Goal: Task Accomplishment & Management: Complete application form

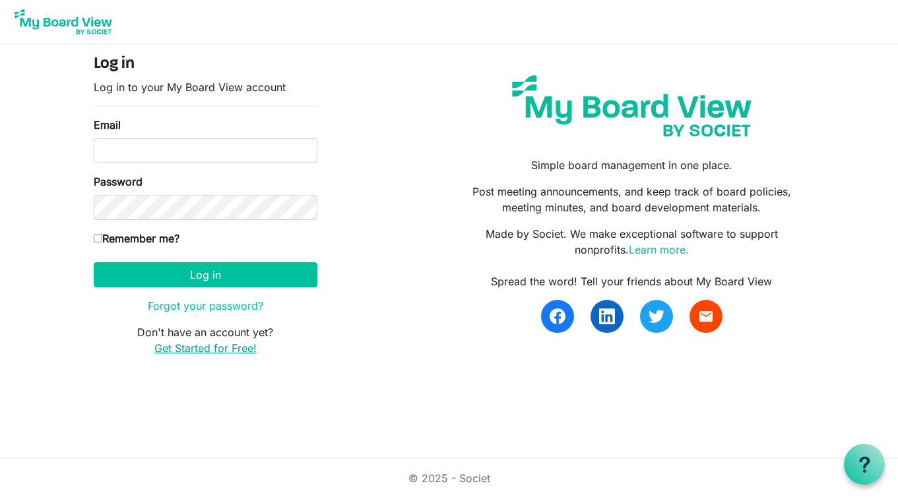
click at [199, 352] on link "Get Started for Free!" at bounding box center [205, 347] width 102 height 13
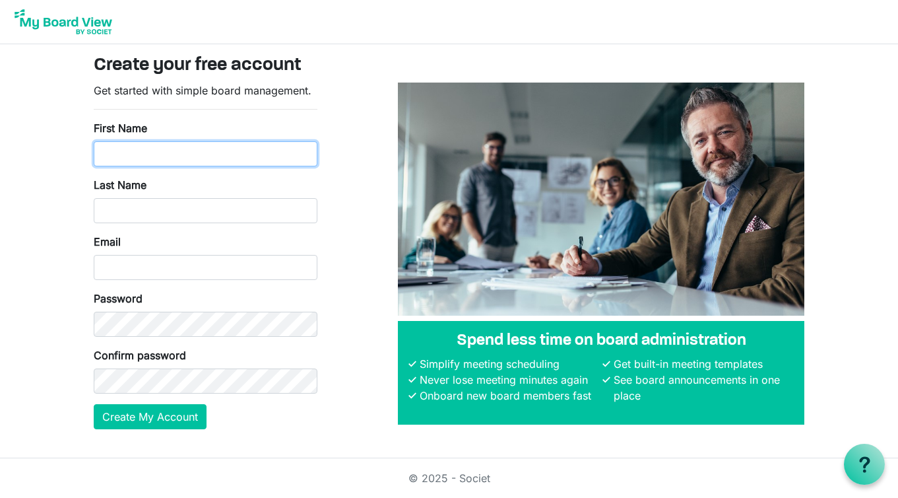
click at [192, 159] on input "First Name" at bounding box center [206, 153] width 224 height 25
type input "Nicole"
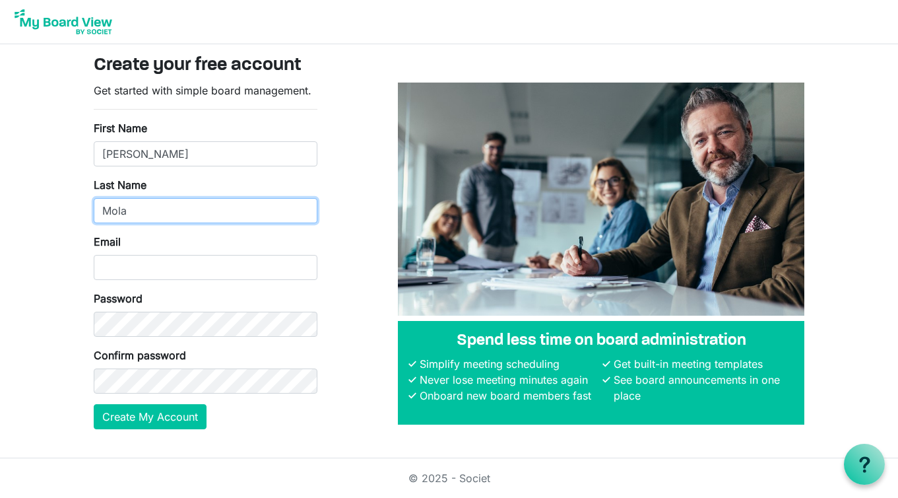
type input "Mola"
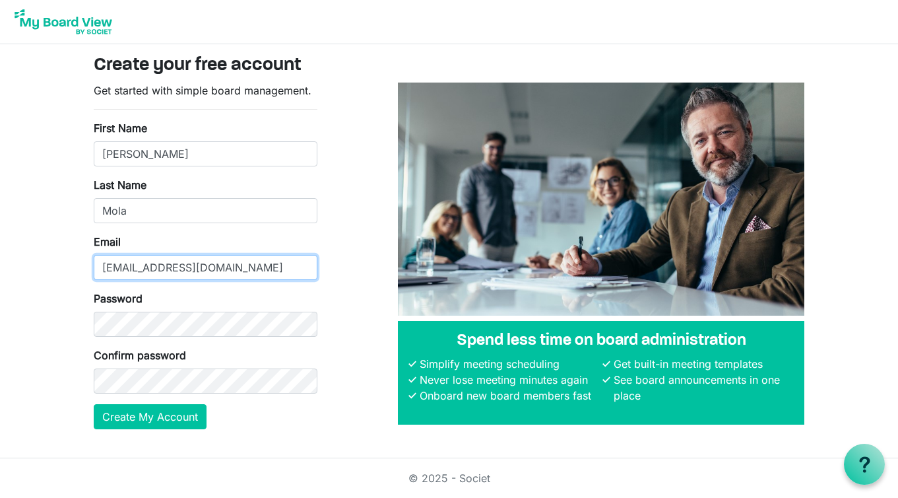
type input "pandc.ashdaleps@outlook.com"
click at [43, 294] on body "Create your free account Get started with simple board management. First Name N…" at bounding box center [449, 225] width 898 height 450
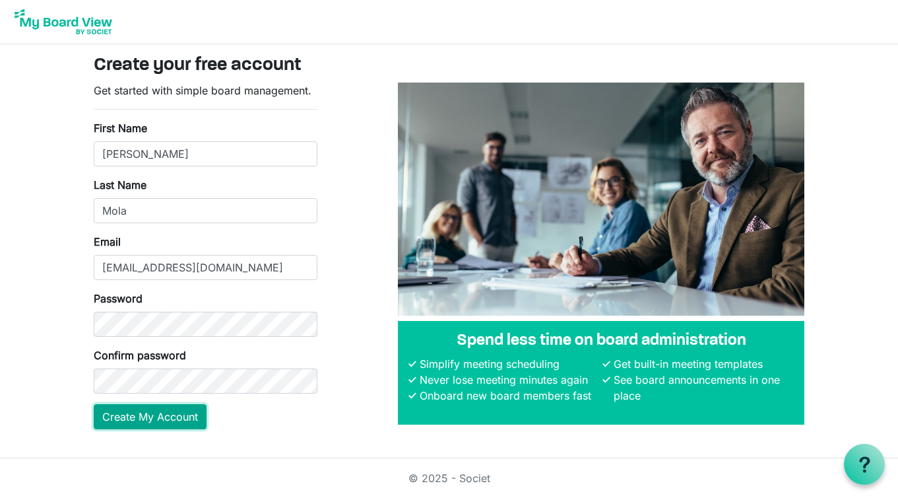
click at [139, 419] on button "Create My Account" at bounding box center [150, 416] width 113 height 25
